Goal: Information Seeking & Learning: Check status

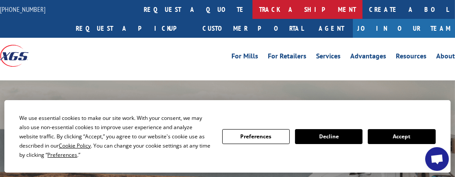
click at [253, 8] on link "track a shipment" at bounding box center [308, 9] width 110 height 19
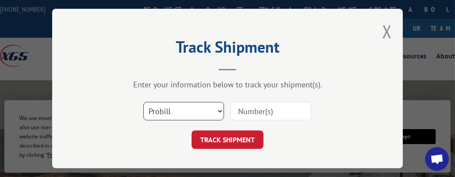
click at [193, 106] on select "Select category... Probill BOL PO" at bounding box center [183, 111] width 81 height 18
select select "bol"
click at [143, 102] on select "Select category... Probill BOL PO" at bounding box center [183, 111] width 81 height 18
click at [268, 112] on input at bounding box center [271, 111] width 81 height 18
click at [270, 112] on input at bounding box center [271, 111] width 81 height 18
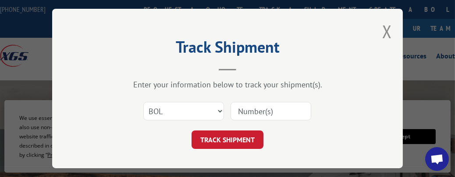
paste input "5995871"
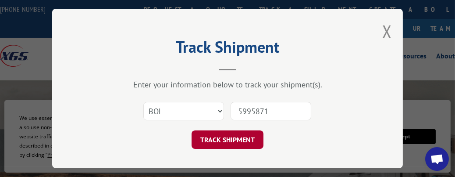
type input "5995871"
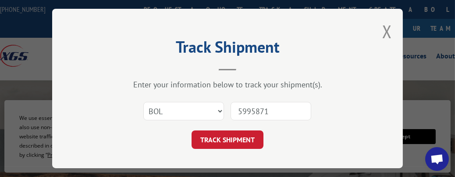
click at [235, 142] on button "TRACK SHIPMENT" at bounding box center [228, 139] width 72 height 18
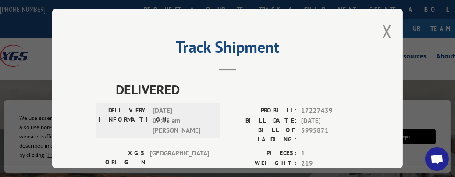
drag, startPoint x: 335, startPoint y: 114, endPoint x: 156, endPoint y: 46, distance: 191.7
click at [156, 46] on div "Track Shipment DELIVERED DELIVERY INFORMATION: [DATE] 07:45 am [PERSON_NAME] PR…" at bounding box center [227, 88] width 351 height 159
copy div "Track Shipment DELIVERED DELIVERY INFORMATION: [DATE] 07:45 am [PERSON_NAME] PR…"
click at [385, 32] on button "Close modal" at bounding box center [387, 31] width 10 height 23
